Goal: Navigation & Orientation: Find specific page/section

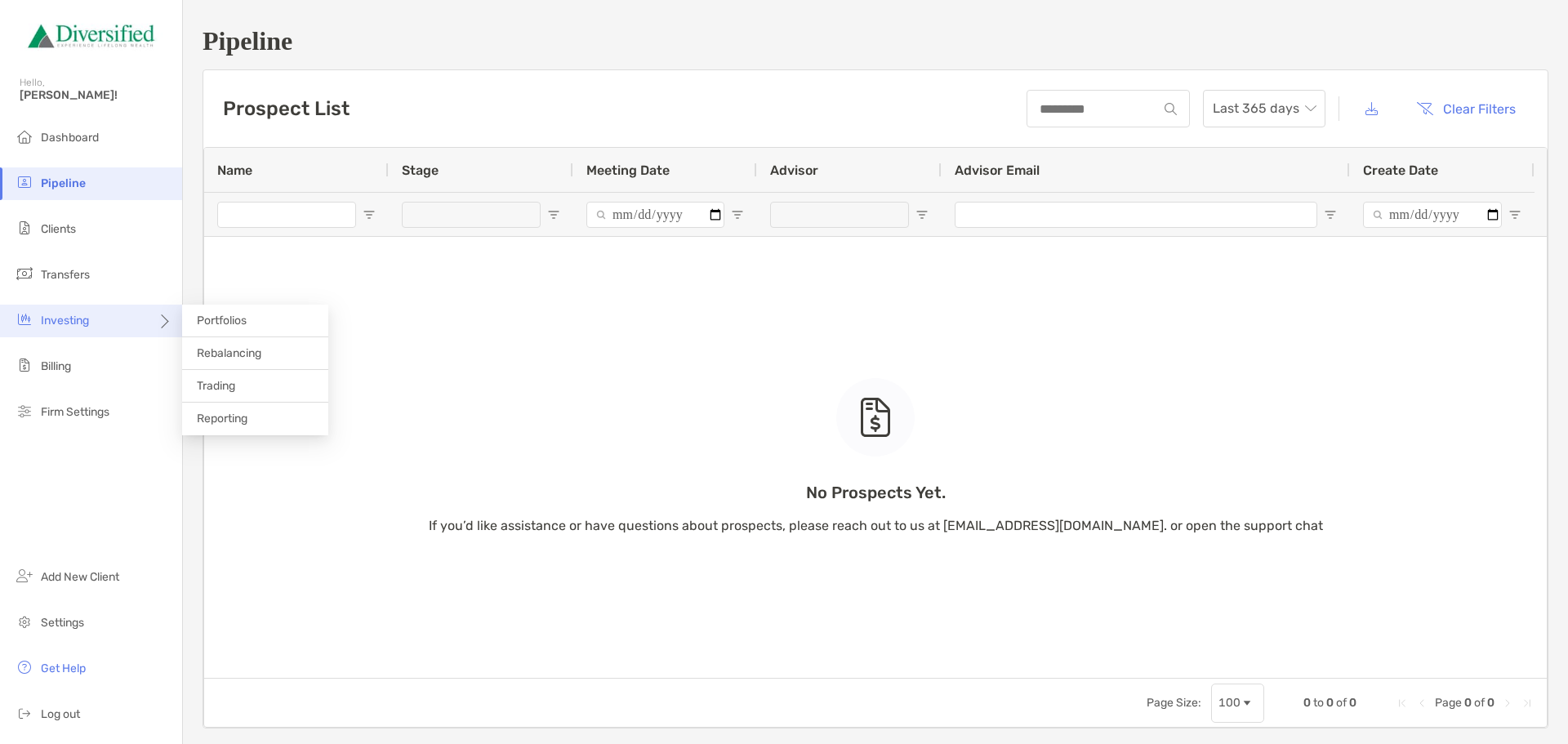
click at [87, 329] on div "Investing" at bounding box center [91, 320] width 182 height 33
click at [79, 273] on span "Transfers" at bounding box center [65, 274] width 49 height 14
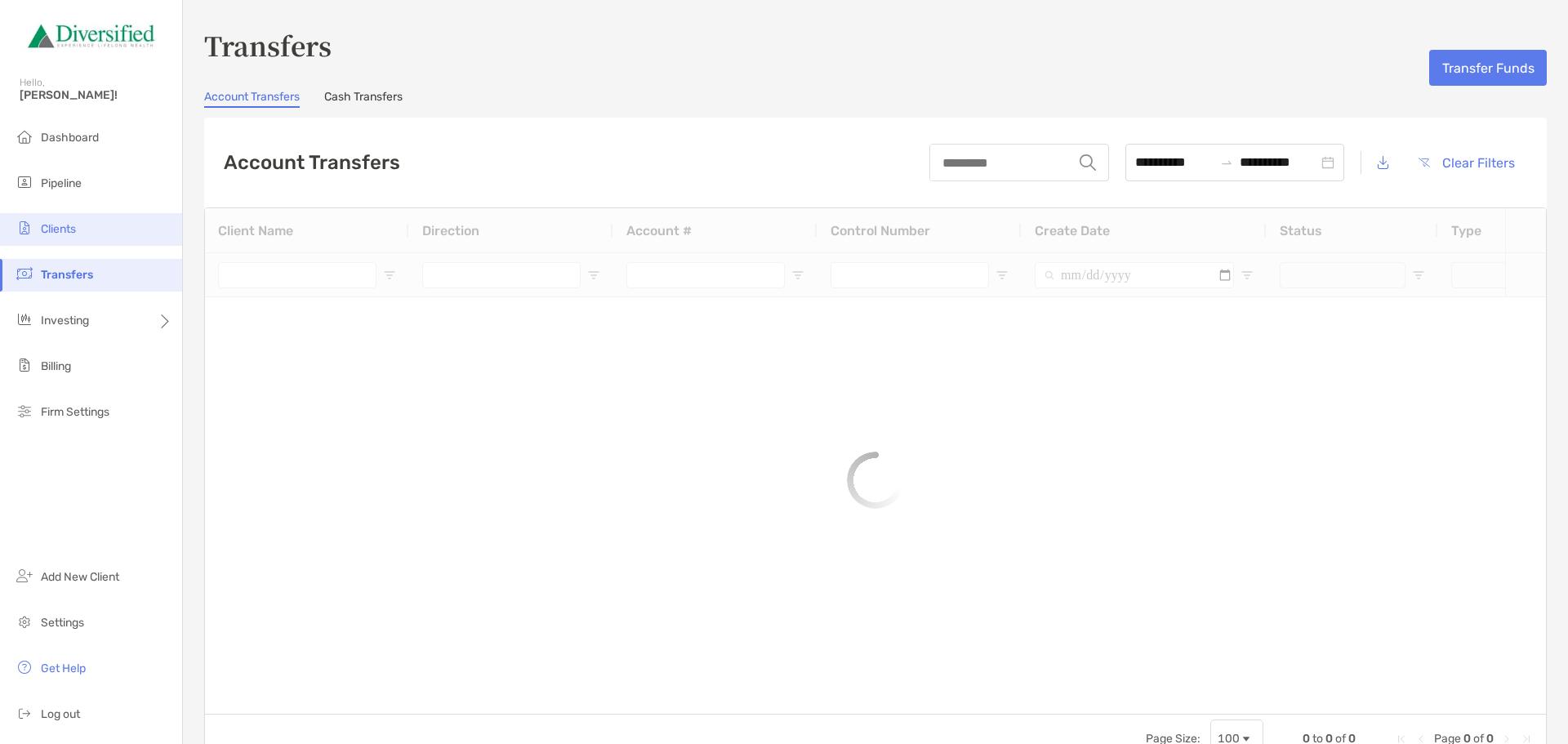
click at [79, 221] on li "Clients" at bounding box center [91, 229] width 182 height 33
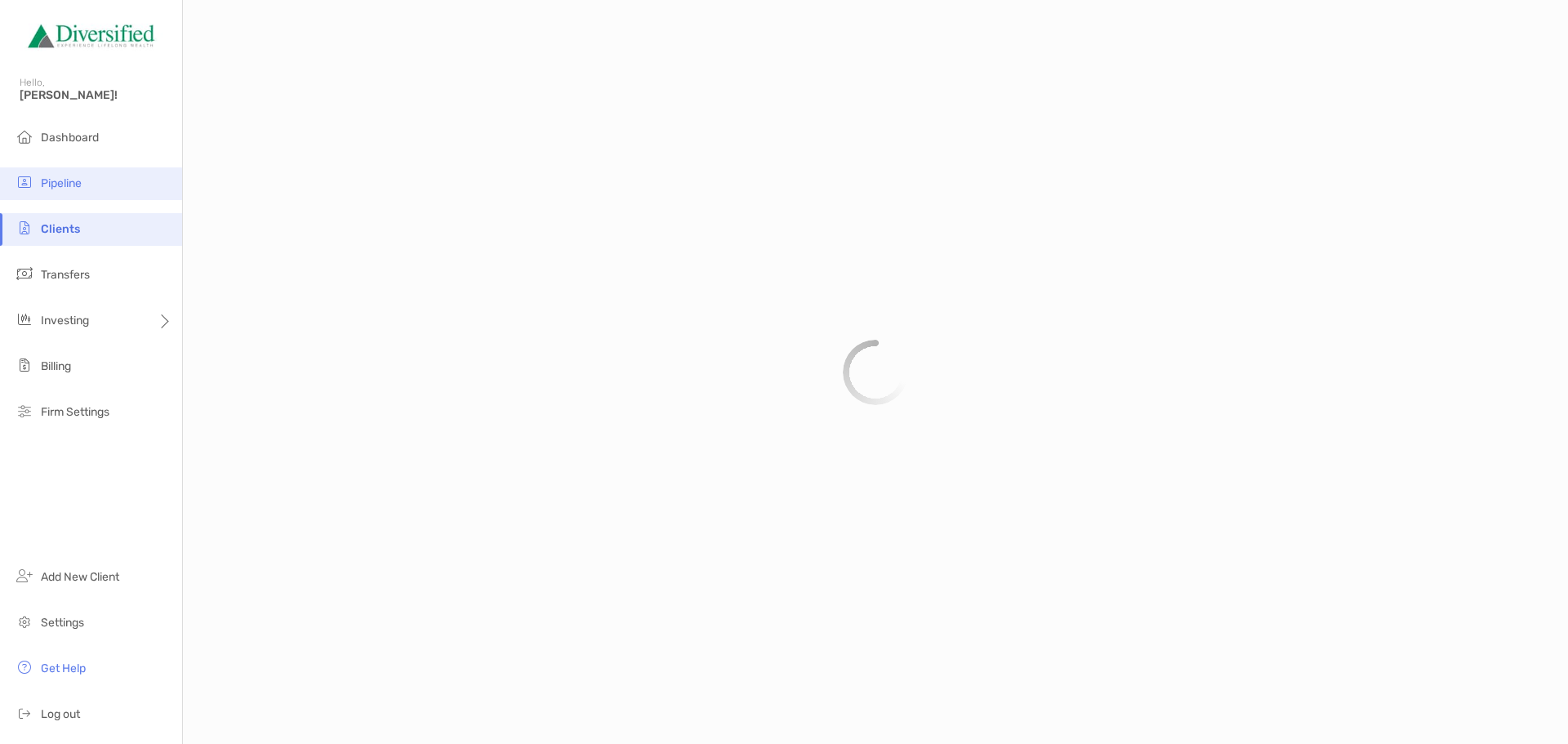
click at [78, 183] on span "Pipeline" at bounding box center [61, 183] width 41 height 14
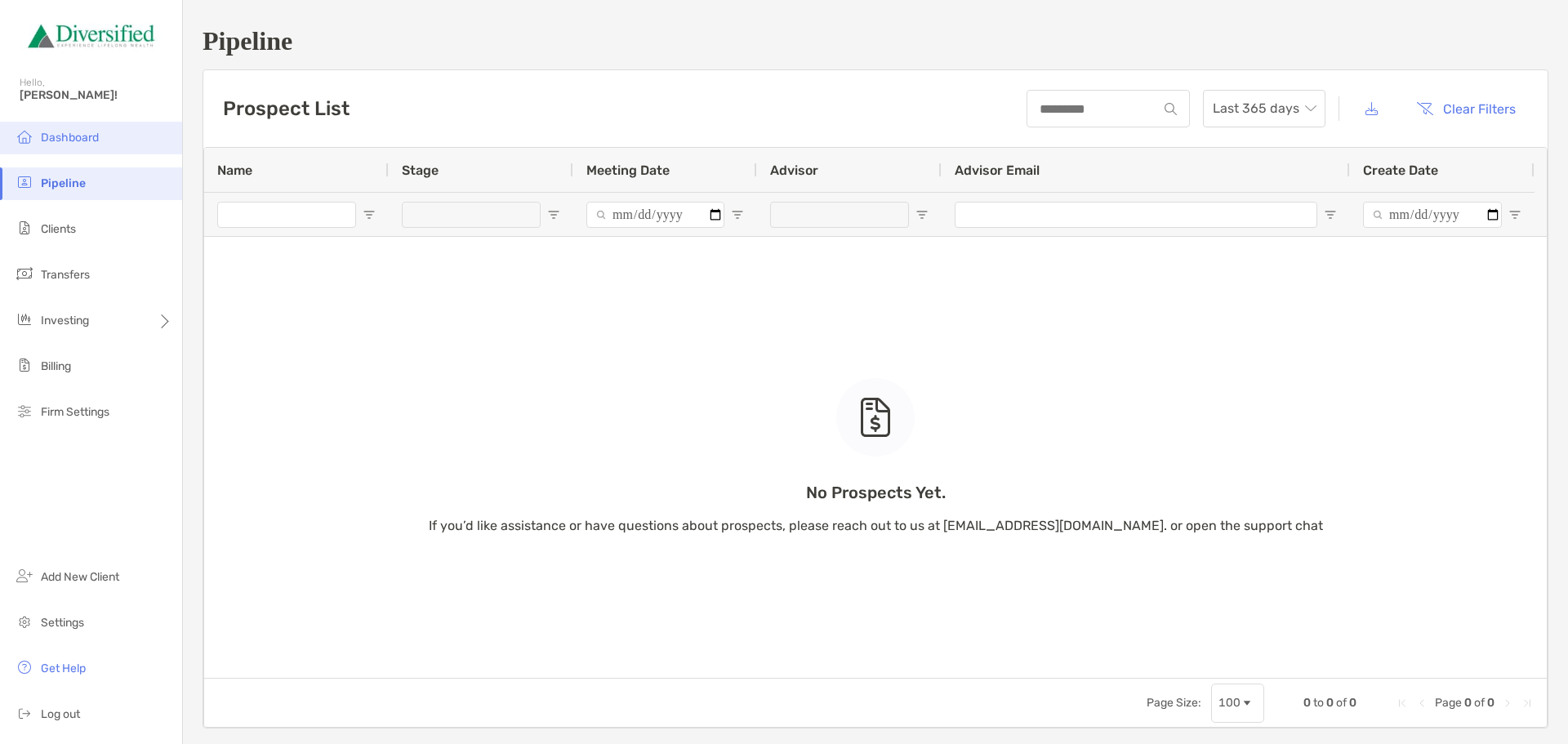
click at [76, 144] on li "Dashboard" at bounding box center [91, 138] width 182 height 33
